Goal: Information Seeking & Learning: Learn about a topic

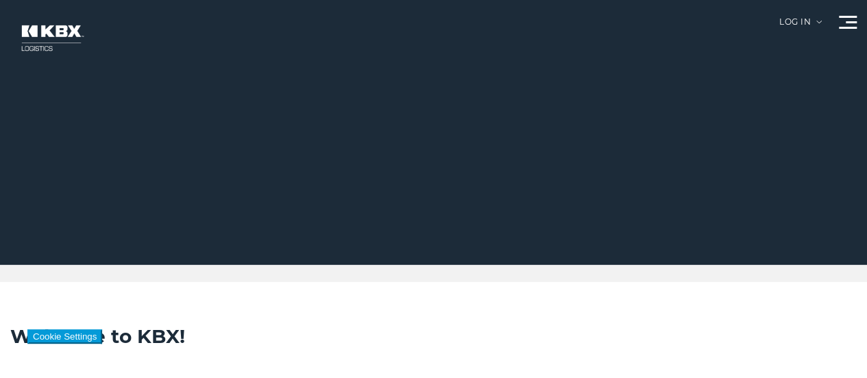
click at [0, 0] on link "About Us" at bounding box center [0, 0] width 0 height 0
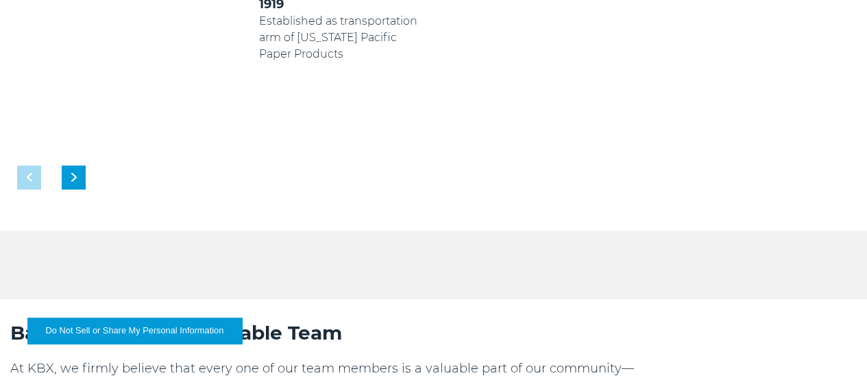
scroll to position [755, 0]
click at [86, 165] on div "Next slide" at bounding box center [74, 177] width 24 height 24
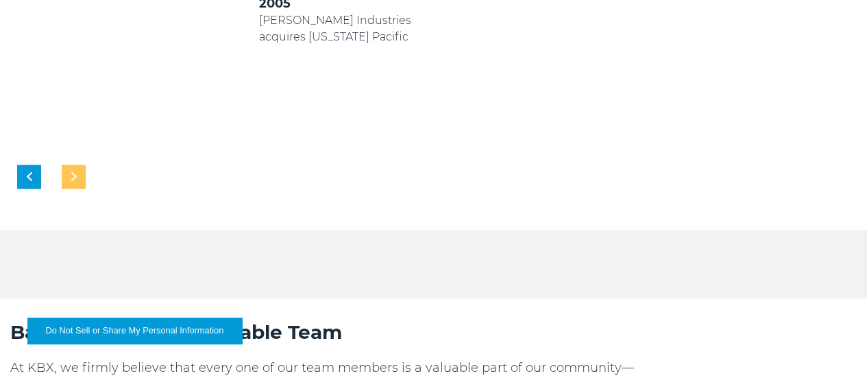
click at [77, 172] on img "Next slide" at bounding box center [73, 176] width 5 height 9
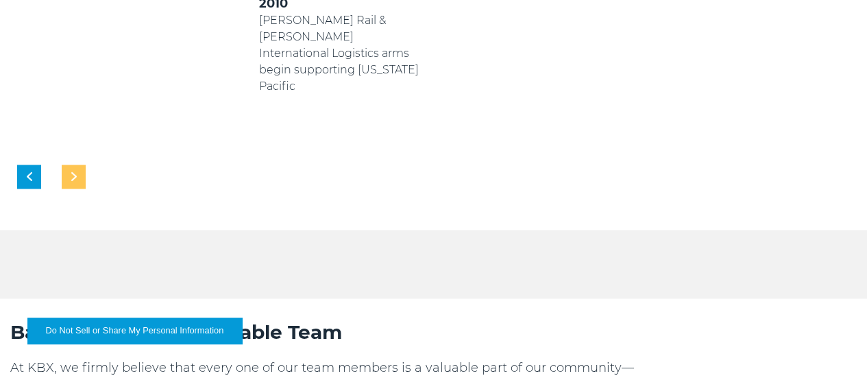
click at [77, 172] on img "Next slide" at bounding box center [73, 176] width 5 height 9
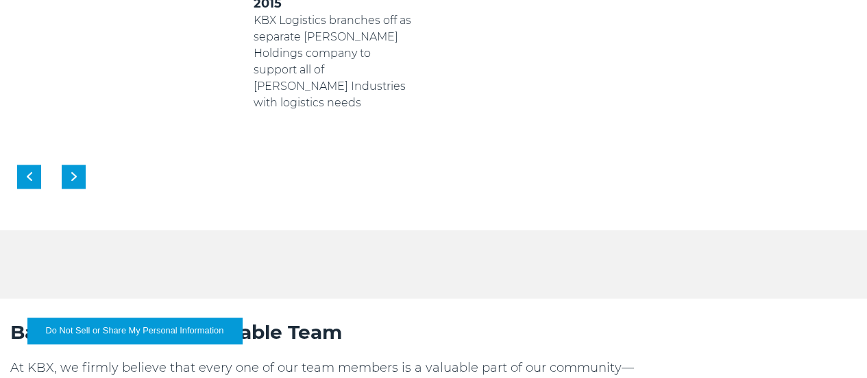
drag, startPoint x: 440, startPoint y: 191, endPoint x: 435, endPoint y: 209, distance: 18.6
click at [415, 111] on p "KBX Logistics branches off as separate [PERSON_NAME] Holdings company to suppor…" at bounding box center [334, 61] width 161 height 99
click at [86, 165] on div "Next slide" at bounding box center [74, 177] width 24 height 24
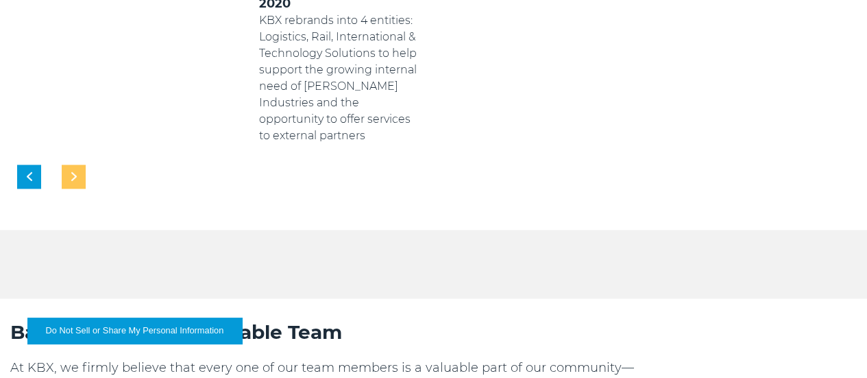
click at [77, 172] on img "Next slide" at bounding box center [73, 176] width 5 height 9
